Goal: Transaction & Acquisition: Download file/media

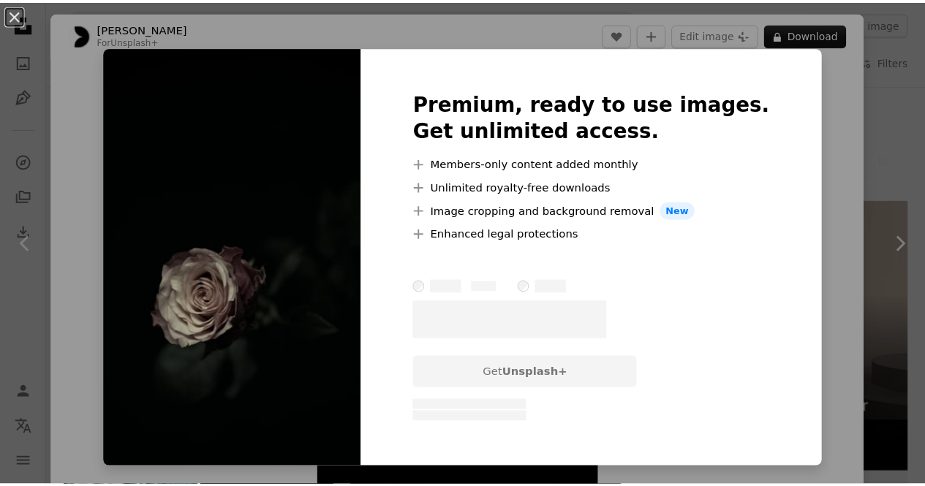
scroll to position [821, 0]
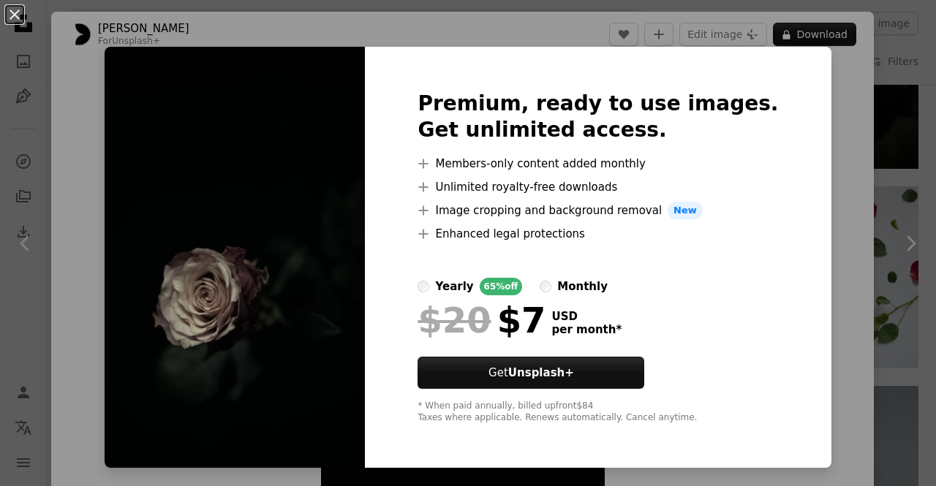
click at [777, 198] on div "Premium, ready to use images. Get unlimited access. A plus sign Members-only co…" at bounding box center [598, 257] width 466 height 421
click at [126, 46] on div "An X shape Premium, ready to use images. Get unlimited access. A plus sign Memb…" at bounding box center [468, 243] width 936 height 486
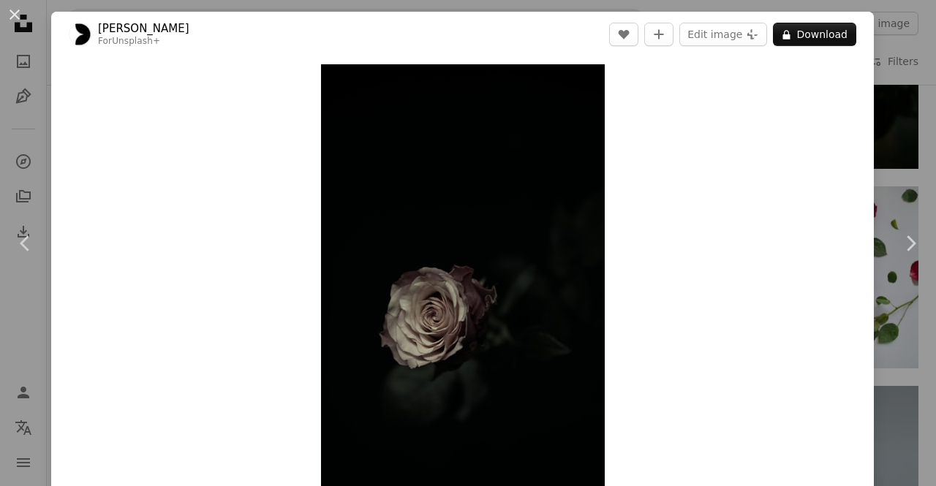
click at [883, 68] on div "An X shape Chevron left Chevron right [PERSON_NAME] For Unsplash+ A heart A plu…" at bounding box center [468, 243] width 936 height 486
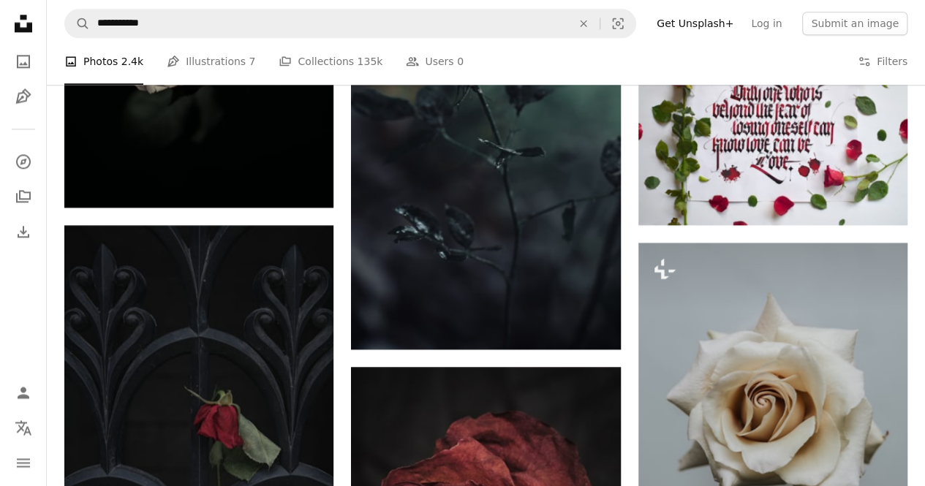
scroll to position [953, 0]
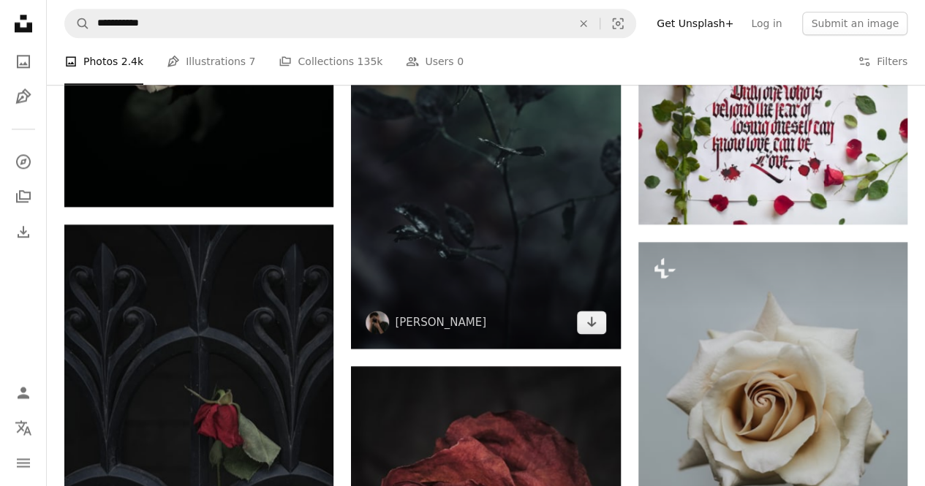
click at [596, 322] on icon "Arrow pointing down" at bounding box center [592, 322] width 12 height 18
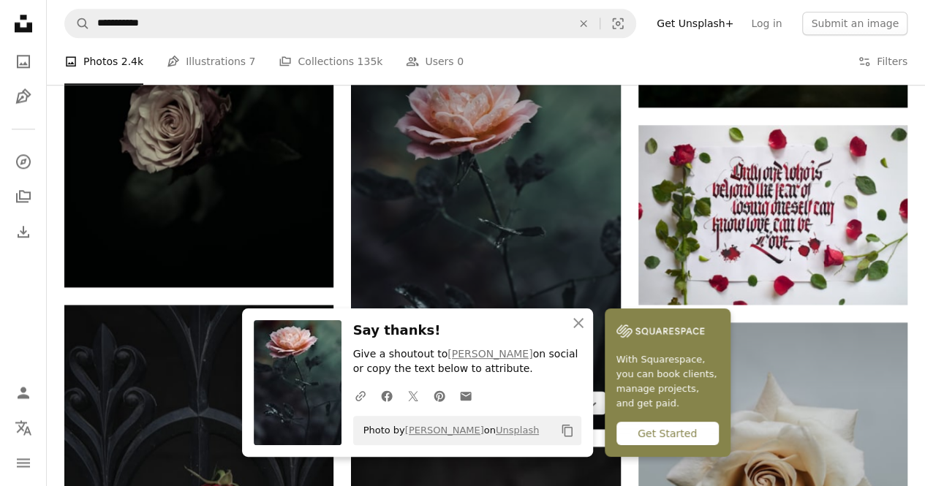
scroll to position [866, 0]
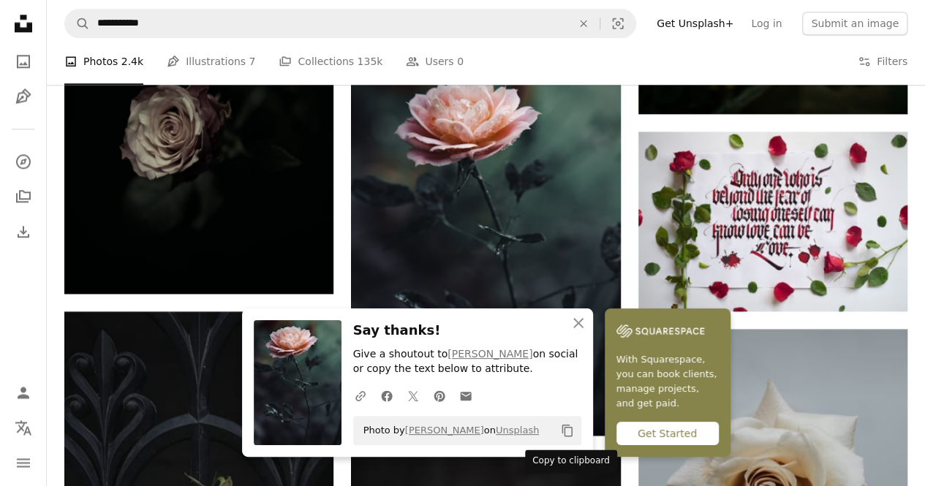
click at [570, 429] on icon "Copy to clipboard" at bounding box center [566, 431] width 10 height 12
